Goal: Download file/media

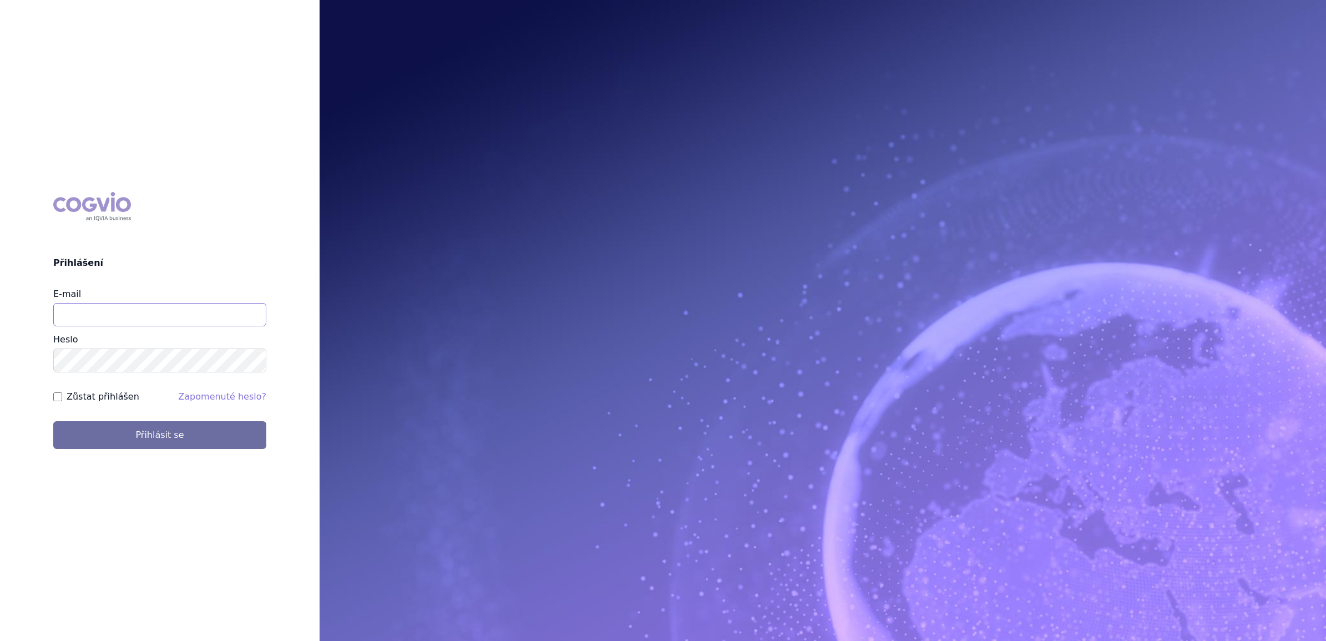
click at [111, 314] on input "E-mail" at bounding box center [159, 314] width 213 height 23
type input "martin.brunclik@sanofi.com"
click at [107, 434] on button "Přihlásit se" at bounding box center [159, 435] width 213 height 28
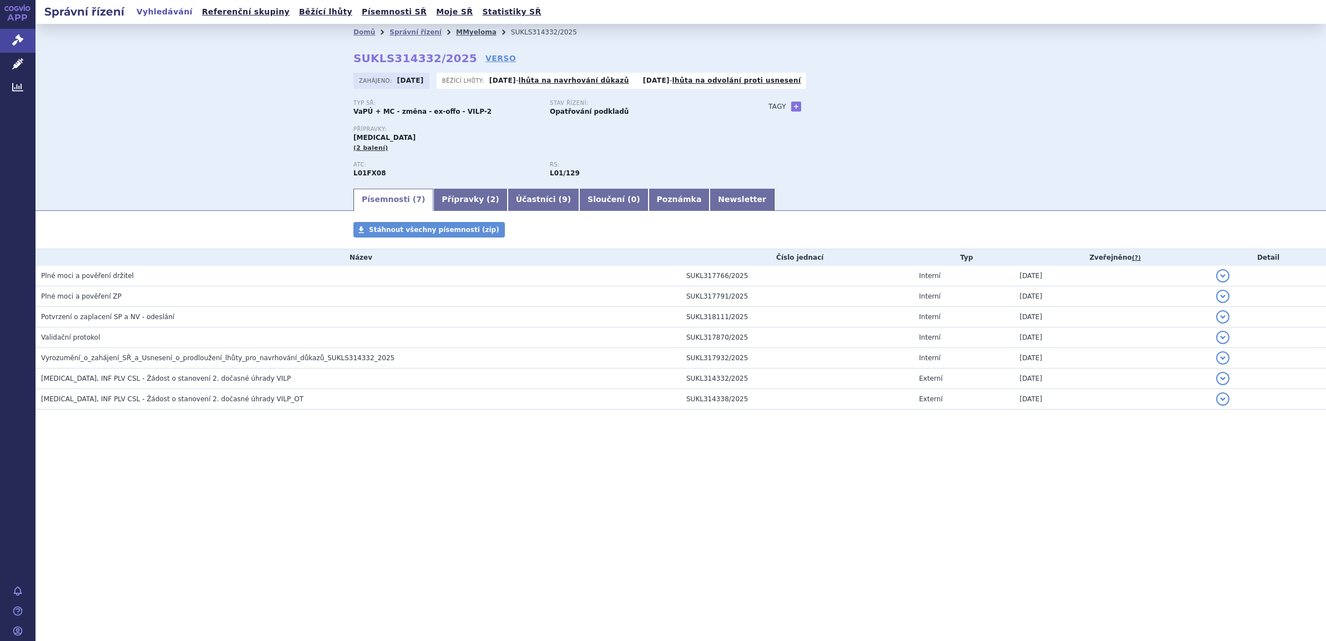
click at [462, 32] on link "MMyeloma" at bounding box center [476, 32] width 40 height 8
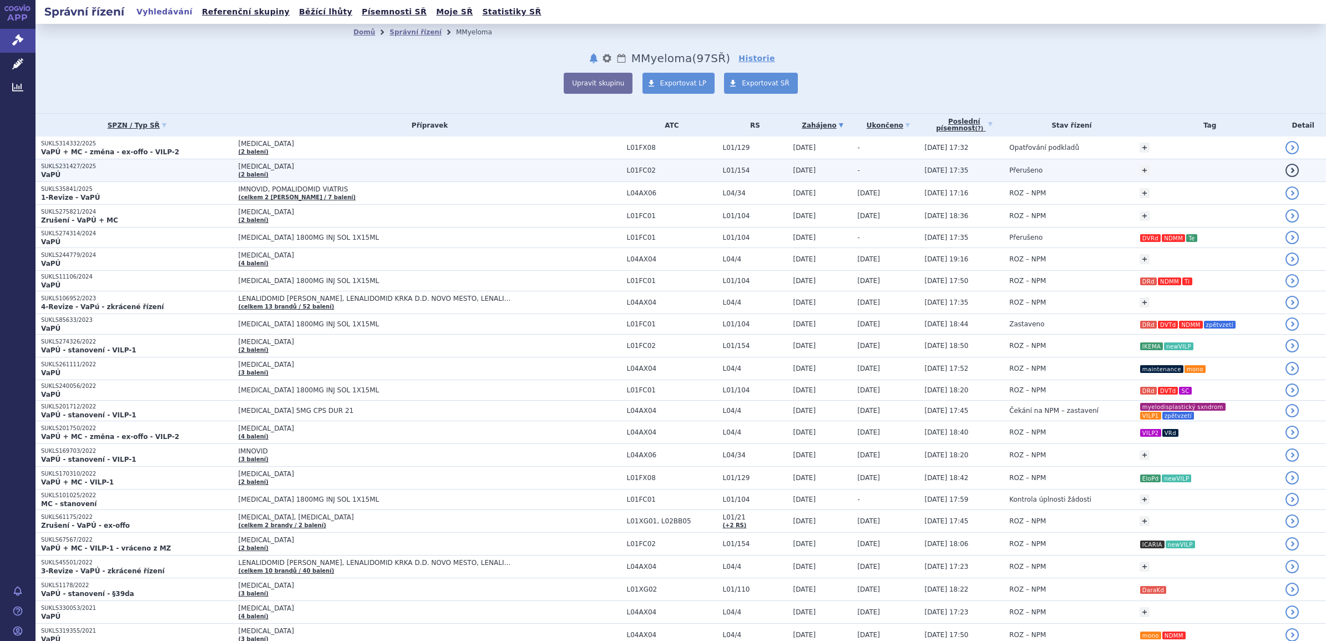
click at [240, 166] on span "[MEDICAL_DATA]" at bounding box center [376, 167] width 277 height 8
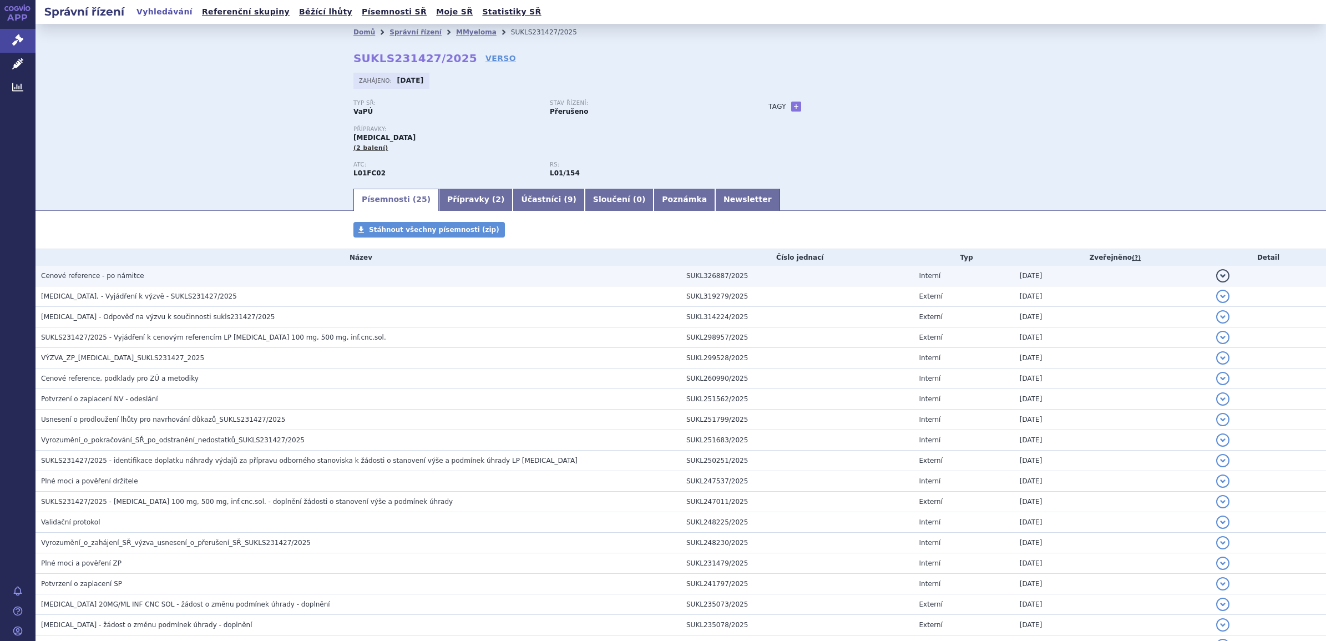
click at [80, 271] on h3 "Cenové reference - po námitce" at bounding box center [360, 275] width 639 height 11
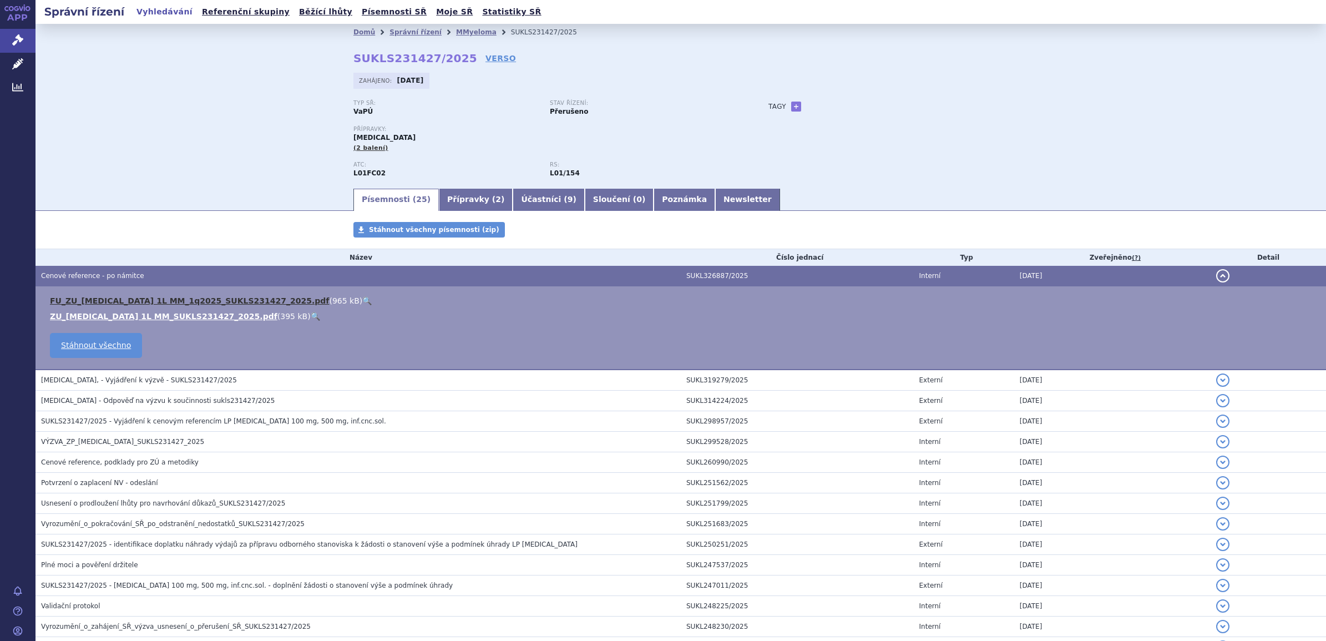
click at [108, 300] on link "FU_ZU_[MEDICAL_DATA] 1L MM_1q2025_SUKLS231427_2025.pdf" at bounding box center [189, 300] width 279 height 9
click at [111, 317] on link "ZU_SARCLISA 1L MM_SUKLS231427_2025.pdf" at bounding box center [163, 316] width 227 height 9
